Goal: Book appointment/travel/reservation

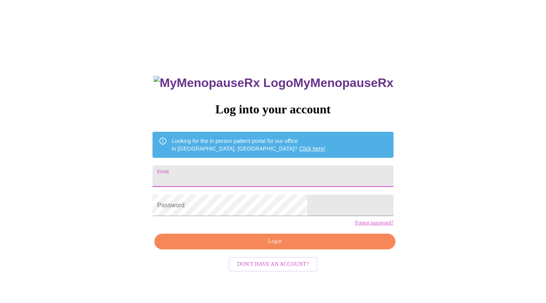
click at [219, 176] on input "Email" at bounding box center [272, 175] width 241 height 21
type input "[EMAIL_ADDRESS][DOMAIN_NAME]"
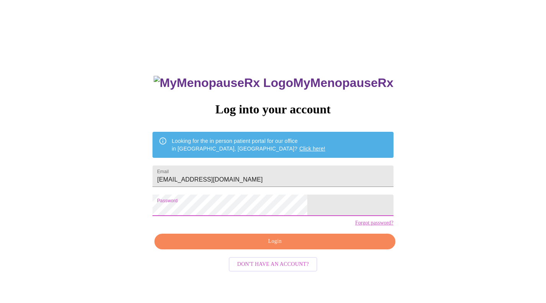
click at [284, 246] on span "Login" at bounding box center [274, 242] width 223 height 10
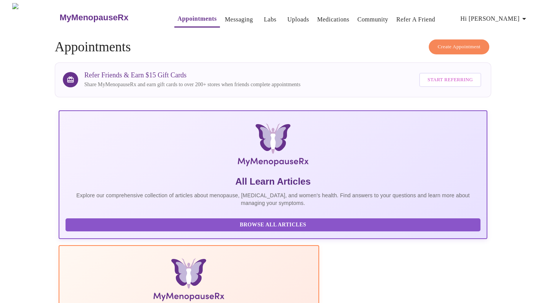
click at [468, 43] on span "Create Appointment" at bounding box center [458, 47] width 43 height 9
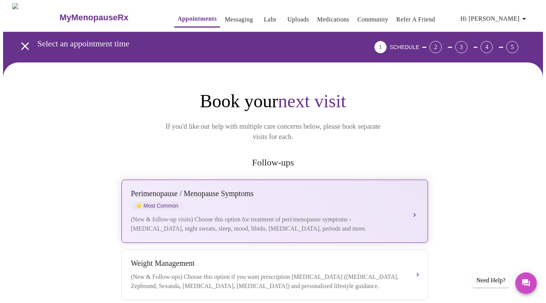
click at [203, 189] on div "Perimenopause / Menopause Symptoms" at bounding box center [267, 193] width 272 height 9
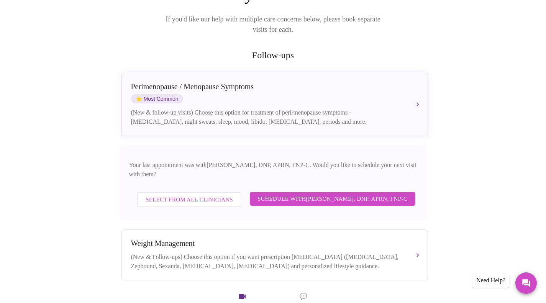
scroll to position [111, 0]
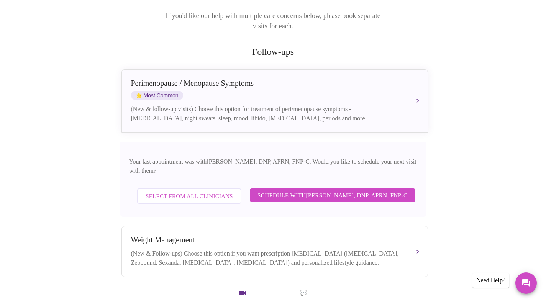
click at [377, 190] on span "Schedule with [PERSON_NAME], DNP, APRN, FNP-C" at bounding box center [332, 195] width 150 height 10
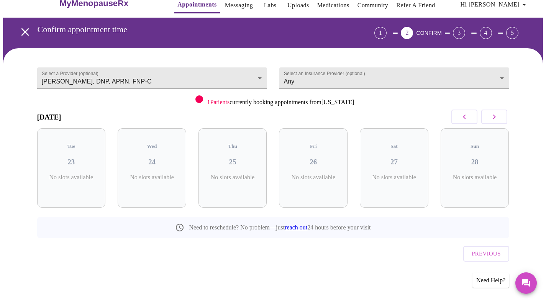
scroll to position [0, 0]
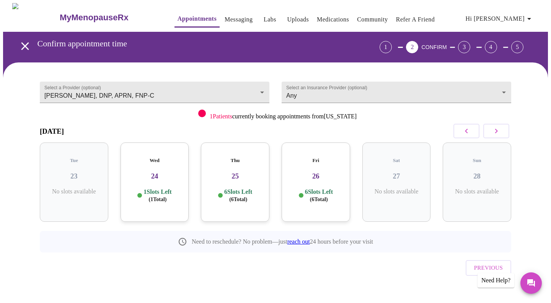
click at [171, 172] on h3 "24" at bounding box center [155, 176] width 56 height 8
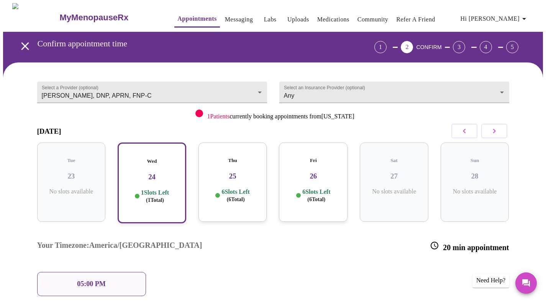
click at [117, 272] on div "05:00 PM" at bounding box center [91, 284] width 109 height 24
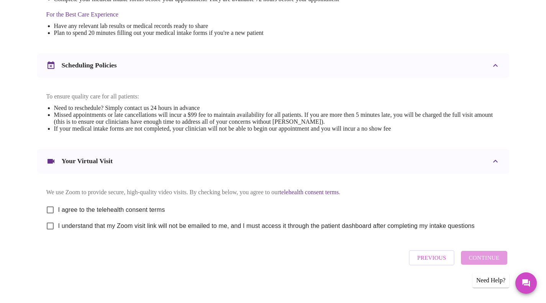
scroll to position [252, 0]
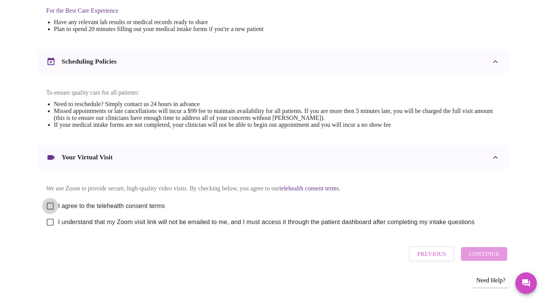
click at [50, 200] on input "I agree to the telehealth consent terms" at bounding box center [50, 206] width 16 height 16
checkbox input "true"
click at [51, 222] on input "I understand that my Zoom visit link will not be emailed to me, and I must acce…" at bounding box center [50, 222] width 16 height 16
checkbox input "true"
click at [495, 257] on span "Continue" at bounding box center [483, 254] width 31 height 10
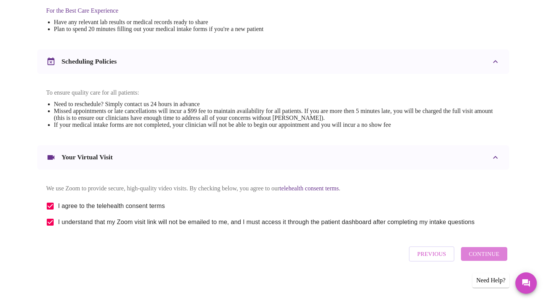
scroll to position [23, 0]
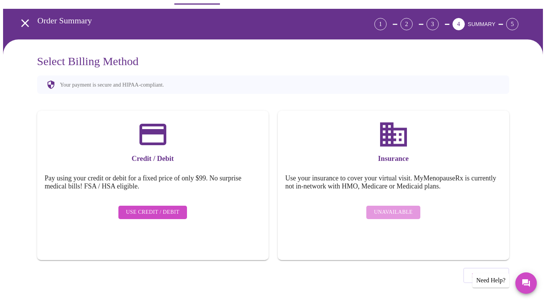
click at [396, 208] on div "Unavailable" at bounding box center [393, 212] width 216 height 21
click at [20, 20] on icon "open drawer" at bounding box center [24, 22] width 13 height 13
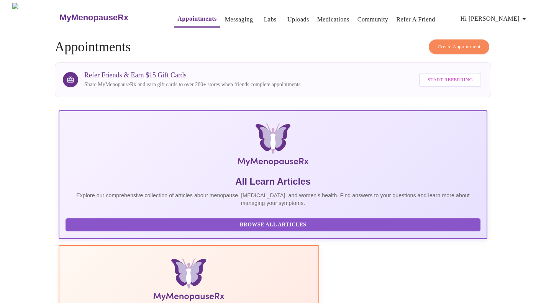
click at [225, 16] on link "Messaging" at bounding box center [239, 19] width 28 height 11
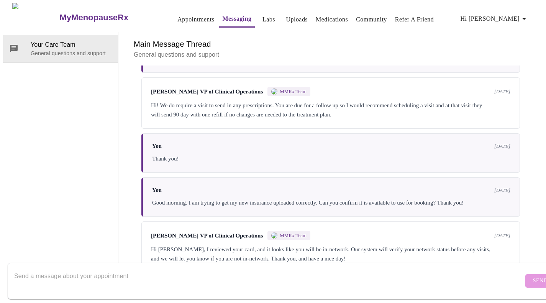
scroll to position [1845, 0]
click at [355, 270] on textarea "Send a message about your appointment" at bounding box center [268, 280] width 509 height 25
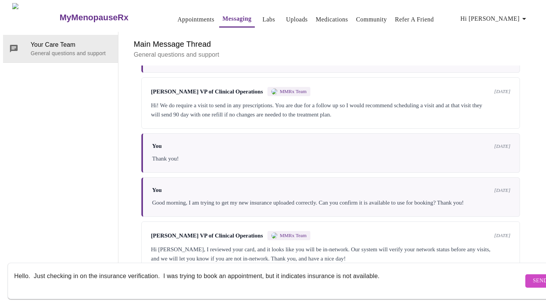
type textarea "Hello. Just checking in on the insurance verification. I was trying to book an …"
click at [178, 16] on link "Appointments" at bounding box center [195, 19] width 37 height 11
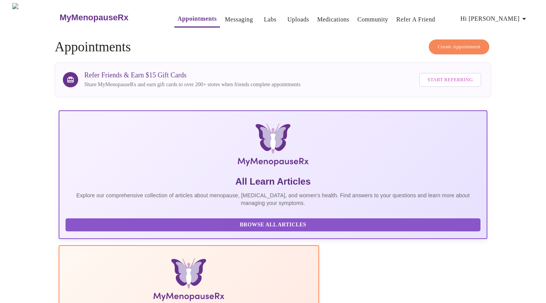
click at [526, 16] on icon "button" at bounding box center [523, 18] width 9 height 9
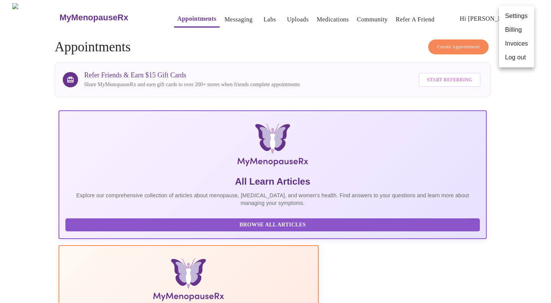
click at [363, 17] on div at bounding box center [275, 151] width 551 height 303
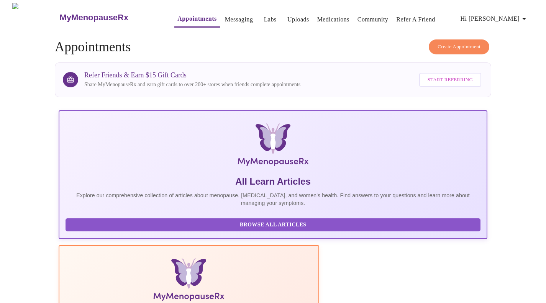
click at [363, 17] on link "Community" at bounding box center [372, 19] width 31 height 11
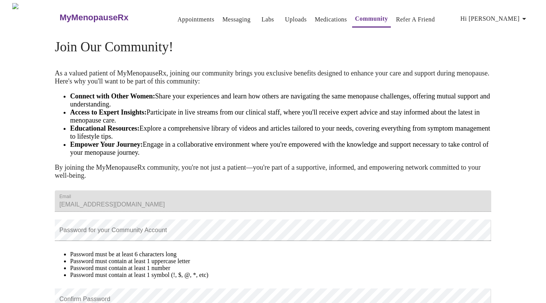
click at [527, 14] on icon "button" at bounding box center [523, 18] width 9 height 9
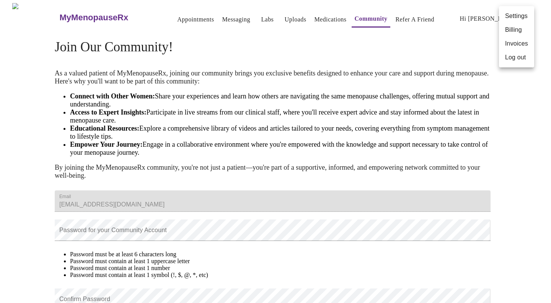
click at [520, 41] on li "Invoices" at bounding box center [516, 44] width 35 height 14
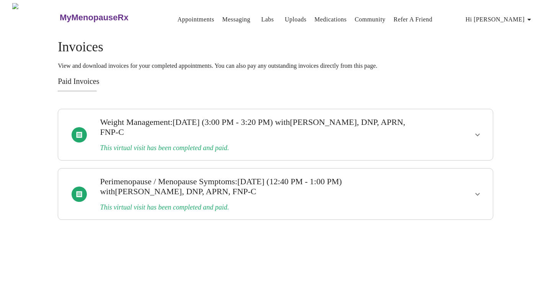
click at [207, 203] on h3 "This virtual visit has been completed and paid." at bounding box center [254, 207] width 309 height 8
click at [475, 190] on icon "show more" at bounding box center [477, 194] width 9 height 9
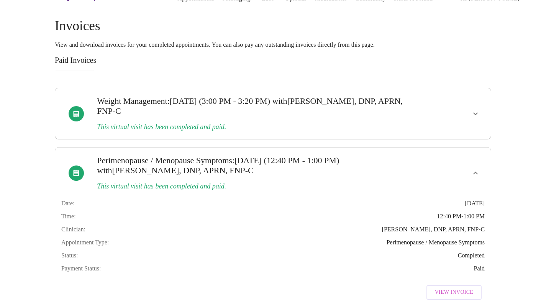
scroll to position [47, 0]
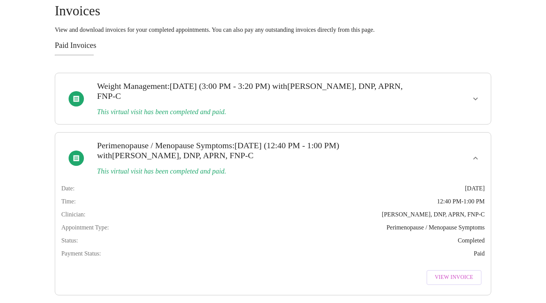
click at [456, 273] on span "View Invoice" at bounding box center [454, 278] width 38 height 10
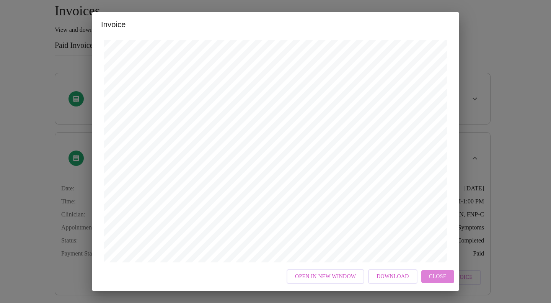
click at [439, 277] on span "Close" at bounding box center [438, 277] width 18 height 10
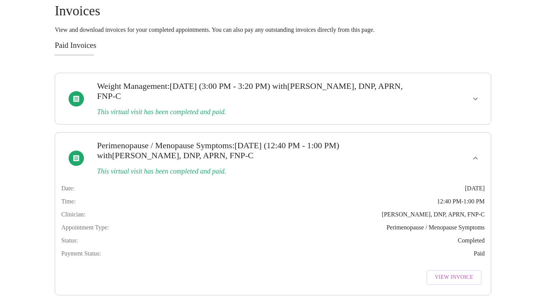
scroll to position [0, 0]
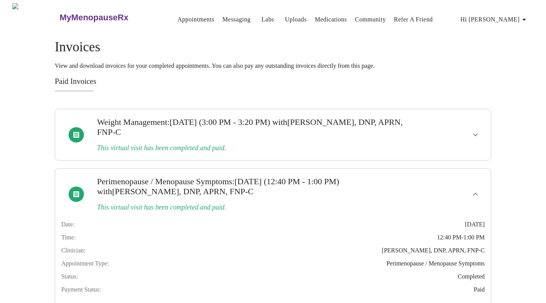
click at [177, 14] on link "Appointments" at bounding box center [195, 19] width 37 height 11
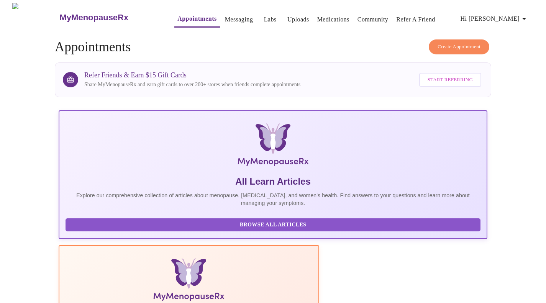
click at [448, 43] on span "Create Appointment" at bounding box center [458, 47] width 43 height 9
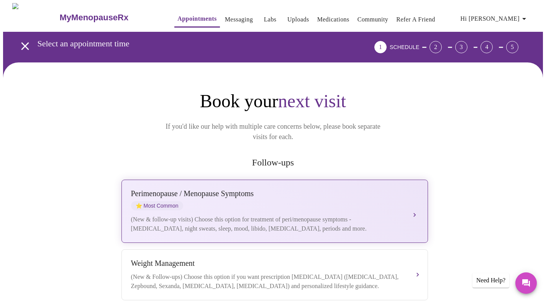
click at [263, 200] on div "[MEDICAL_DATA] / Menopause Symptoms ⭐ Most Common (New & follow-up visits) Choo…" at bounding box center [274, 211] width 287 height 44
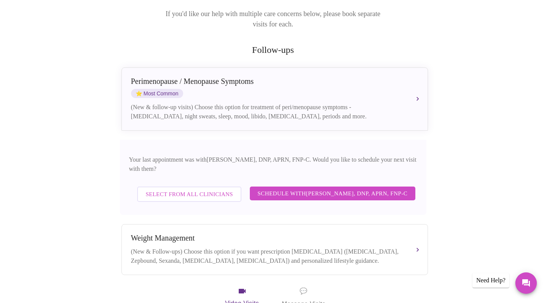
scroll to position [119, 0]
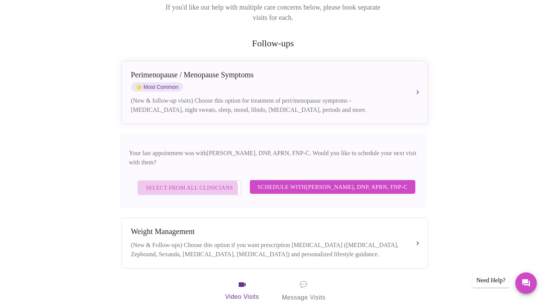
click at [167, 183] on span "Select from All Clinicians" at bounding box center [189, 188] width 87 height 10
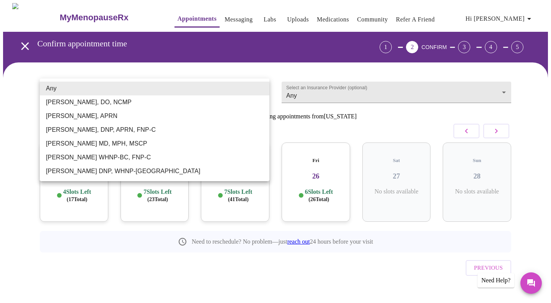
click at [263, 90] on body "MyMenopauseRx Appointments Messaging Labs Uploads Medications Community Refer a…" at bounding box center [275, 158] width 545 height 311
click at [224, 18] on div at bounding box center [275, 151] width 551 height 303
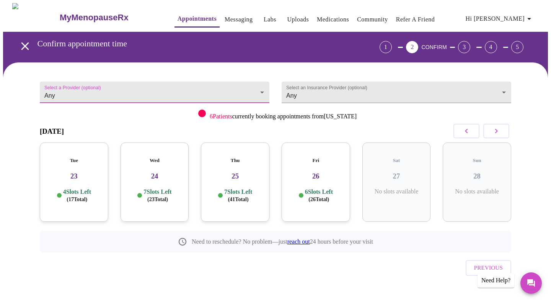
click at [225, 18] on link "Messaging" at bounding box center [239, 19] width 28 height 11
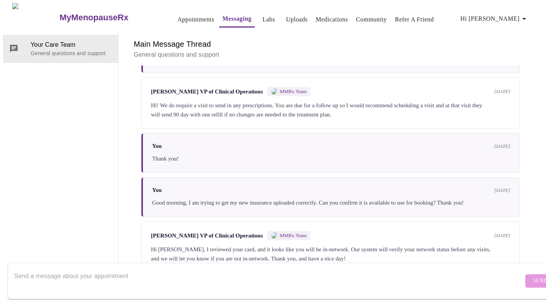
scroll to position [1845, 0]
click at [154, 271] on textarea "Send a message about your appointment" at bounding box center [268, 280] width 509 height 25
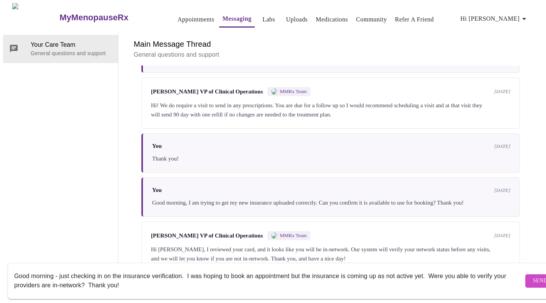
type textarea "Good morning - just checking in on the insurance verification. I was hoping to …"
click at [533, 276] on span "Send" at bounding box center [540, 281] width 15 height 10
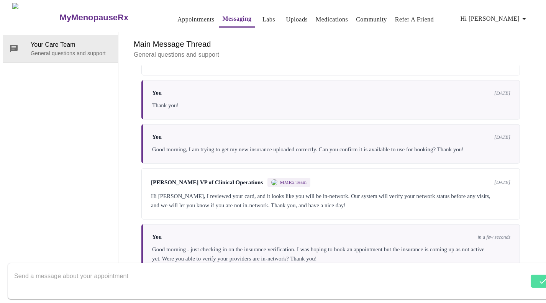
scroll to position [1901, 0]
